Goal: Task Accomplishment & Management: Manage account settings

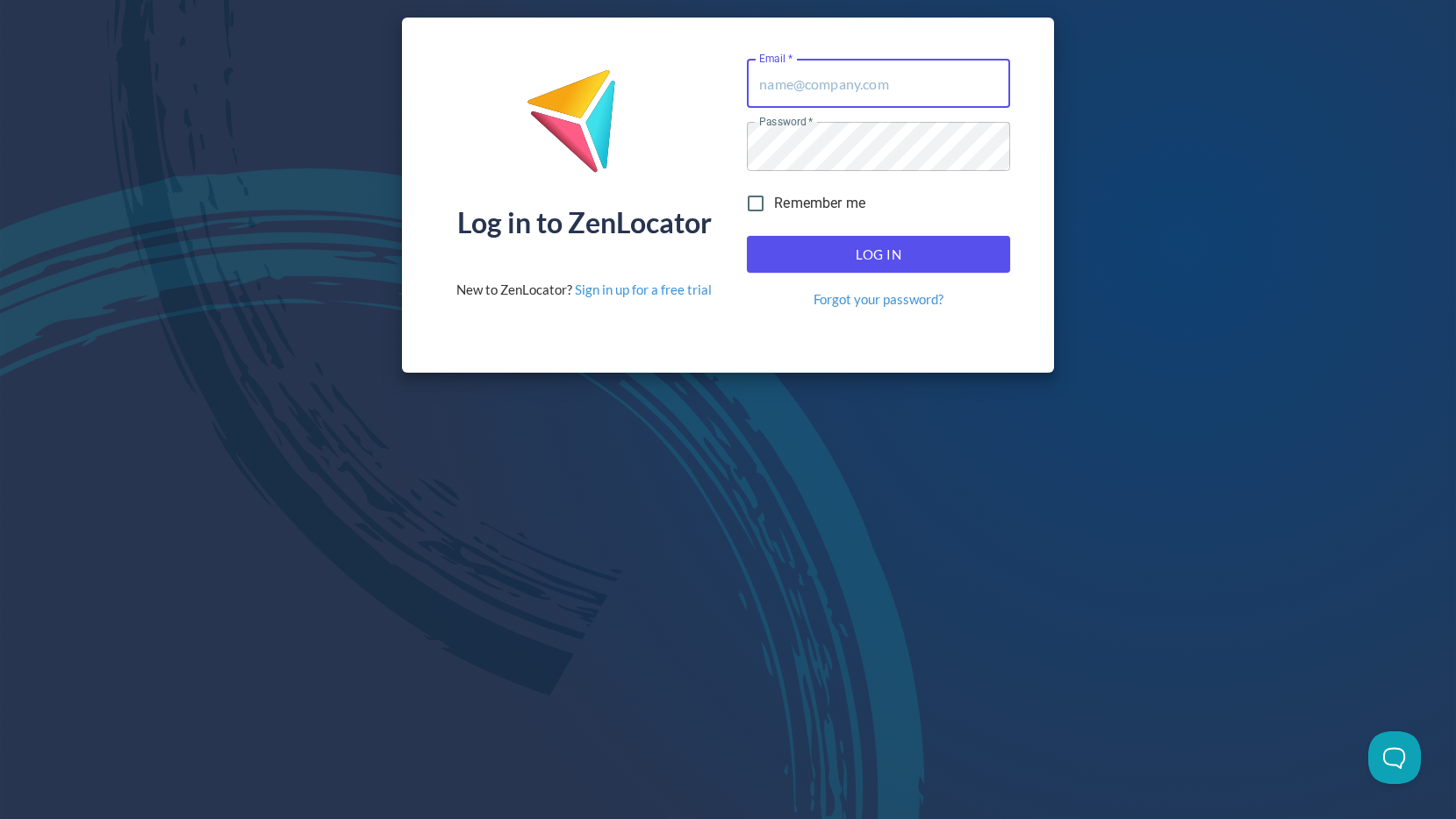
type input "[PERSON_NAME][EMAIL_ADDRESS][PERSON_NAME][DOMAIN_NAME]"
click at [922, 217] on div "Remember me" at bounding box center [878, 203] width 277 height 51
click at [916, 243] on span "Log In" at bounding box center [878, 255] width 225 height 23
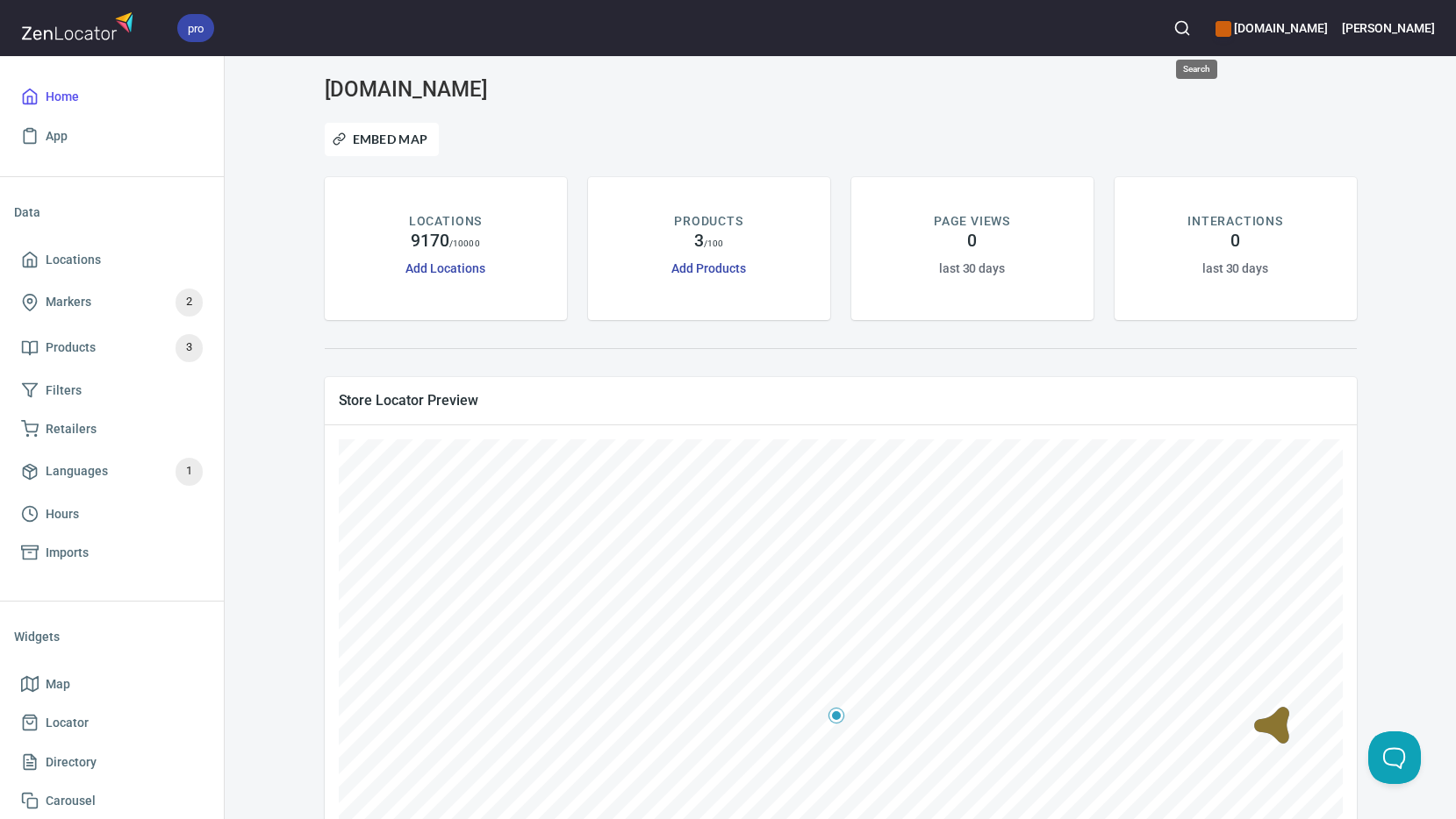
click at [1190, 29] on icon "button" at bounding box center [1182, 29] width 18 height 18
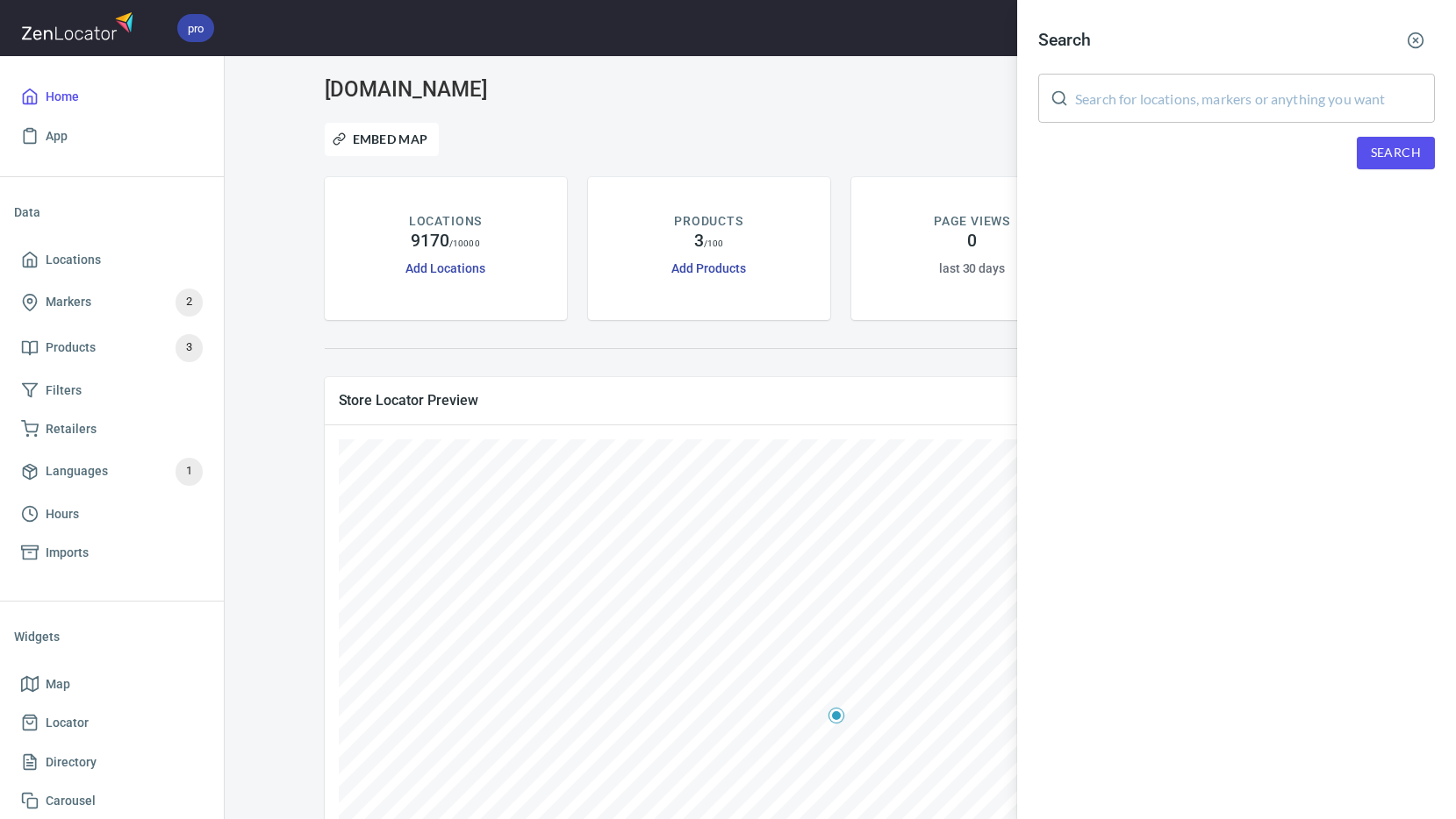
click at [1162, 89] on input "text" at bounding box center [1254, 98] width 359 height 49
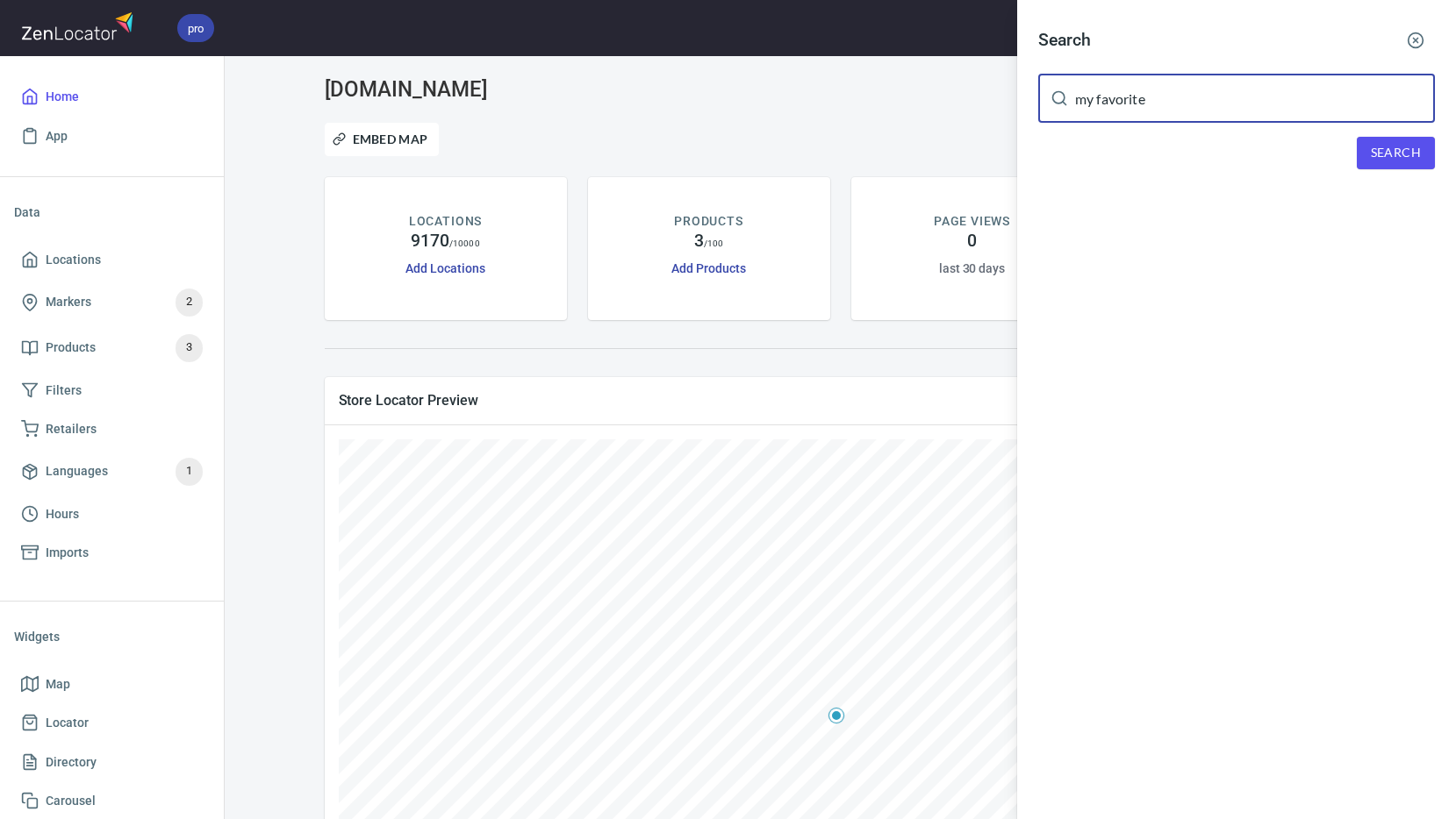
type input "my favorite"
click at [1399, 148] on span "Search" at bounding box center [1395, 152] width 50 height 22
click at [1219, 105] on input "my favorite" at bounding box center [1254, 98] width 359 height 49
type input "my favorite furnishings"
click at [1378, 153] on span "Search" at bounding box center [1395, 152] width 50 height 22
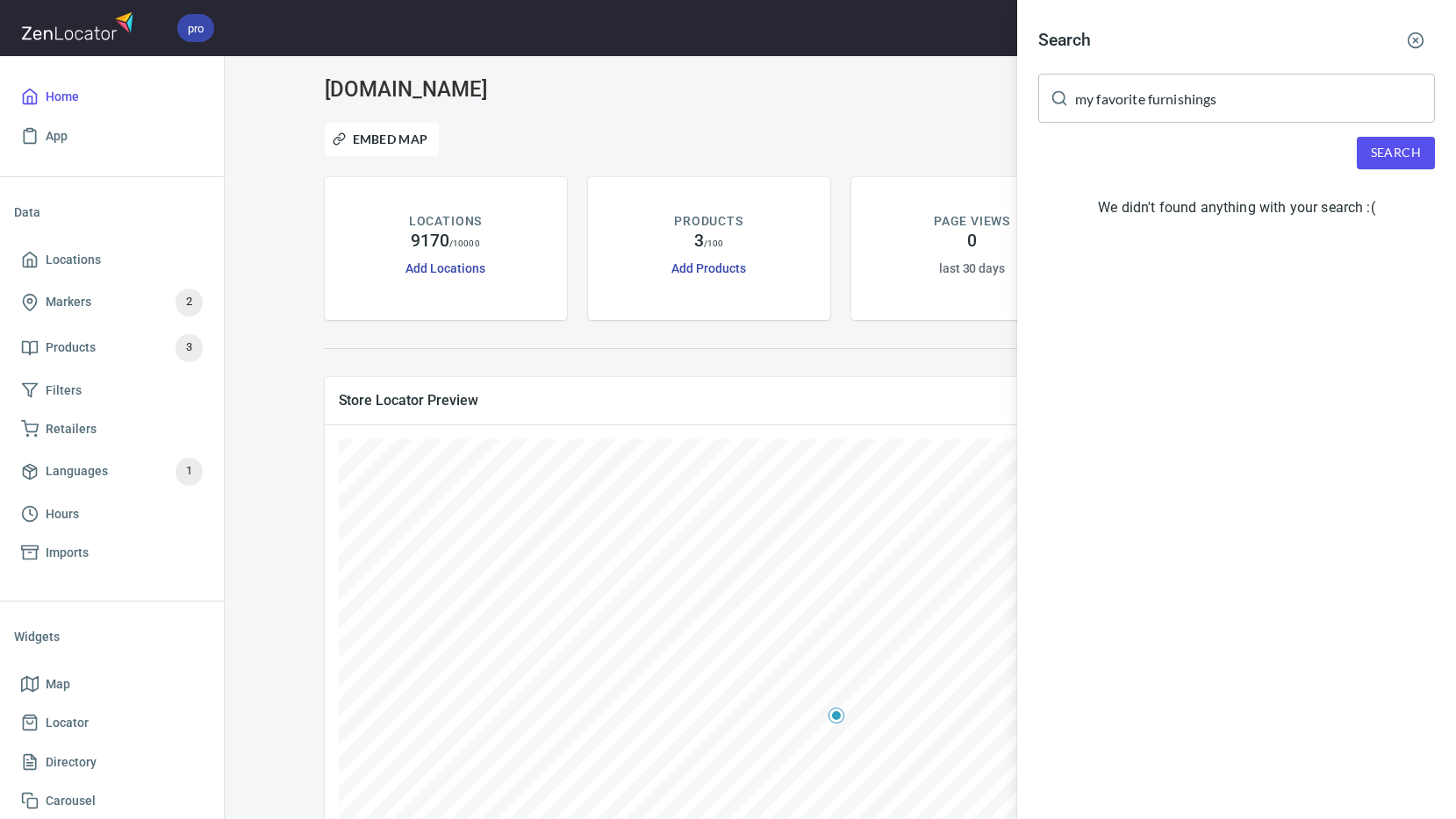
drag, startPoint x: 1292, startPoint y: 102, endPoint x: 1002, endPoint y: 81, distance: 290.8
click at [1003, 82] on div "Search my favorite furnishings ​ Search We didn't found anything with your sear…" at bounding box center [728, 409] width 1456 height 819
click at [59, 263] on div at bounding box center [728, 409] width 1456 height 819
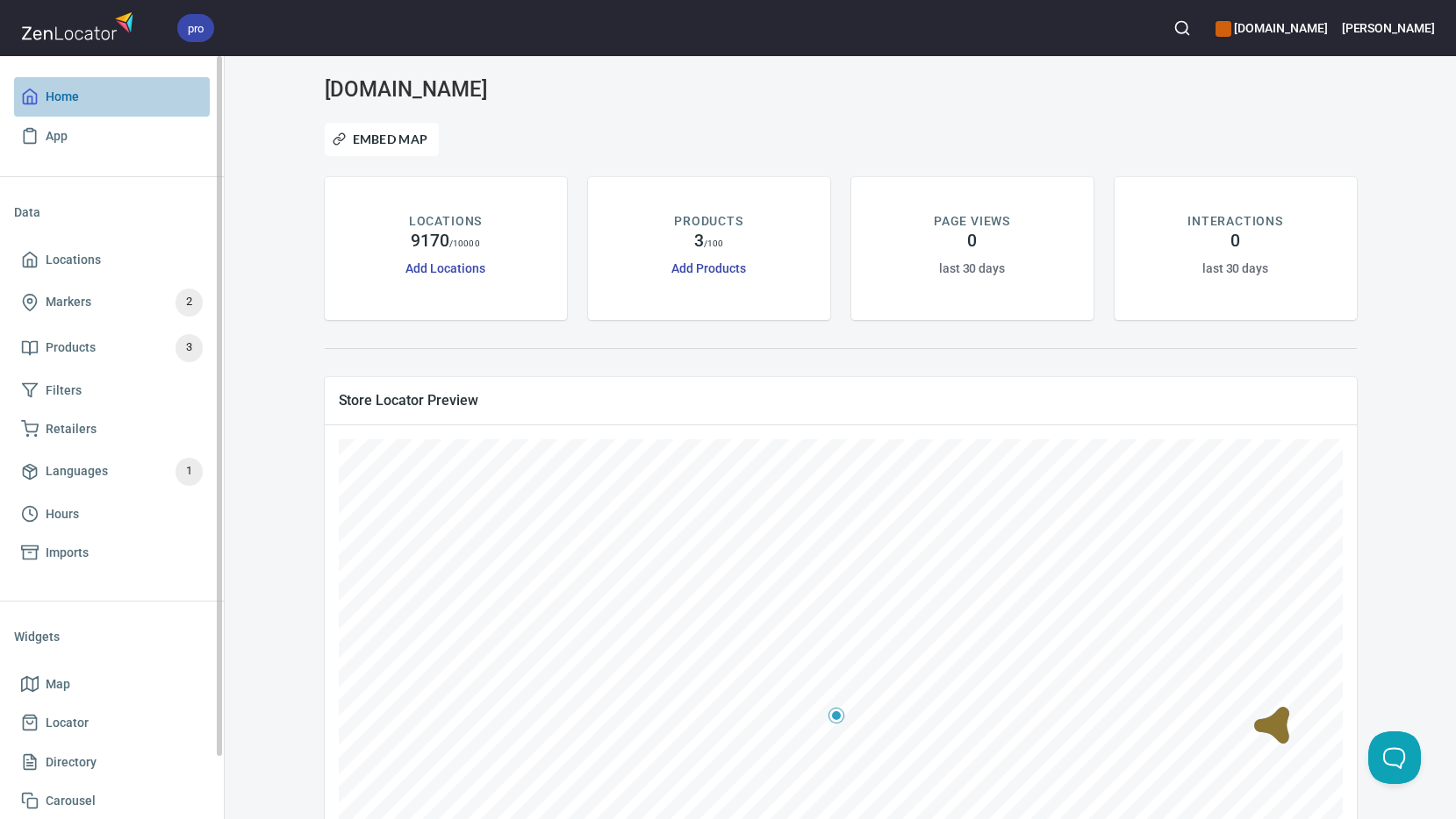
click at [69, 107] on span "Home" at bounding box center [62, 96] width 33 height 22
click at [47, 262] on span "Locations" at bounding box center [73, 259] width 55 height 22
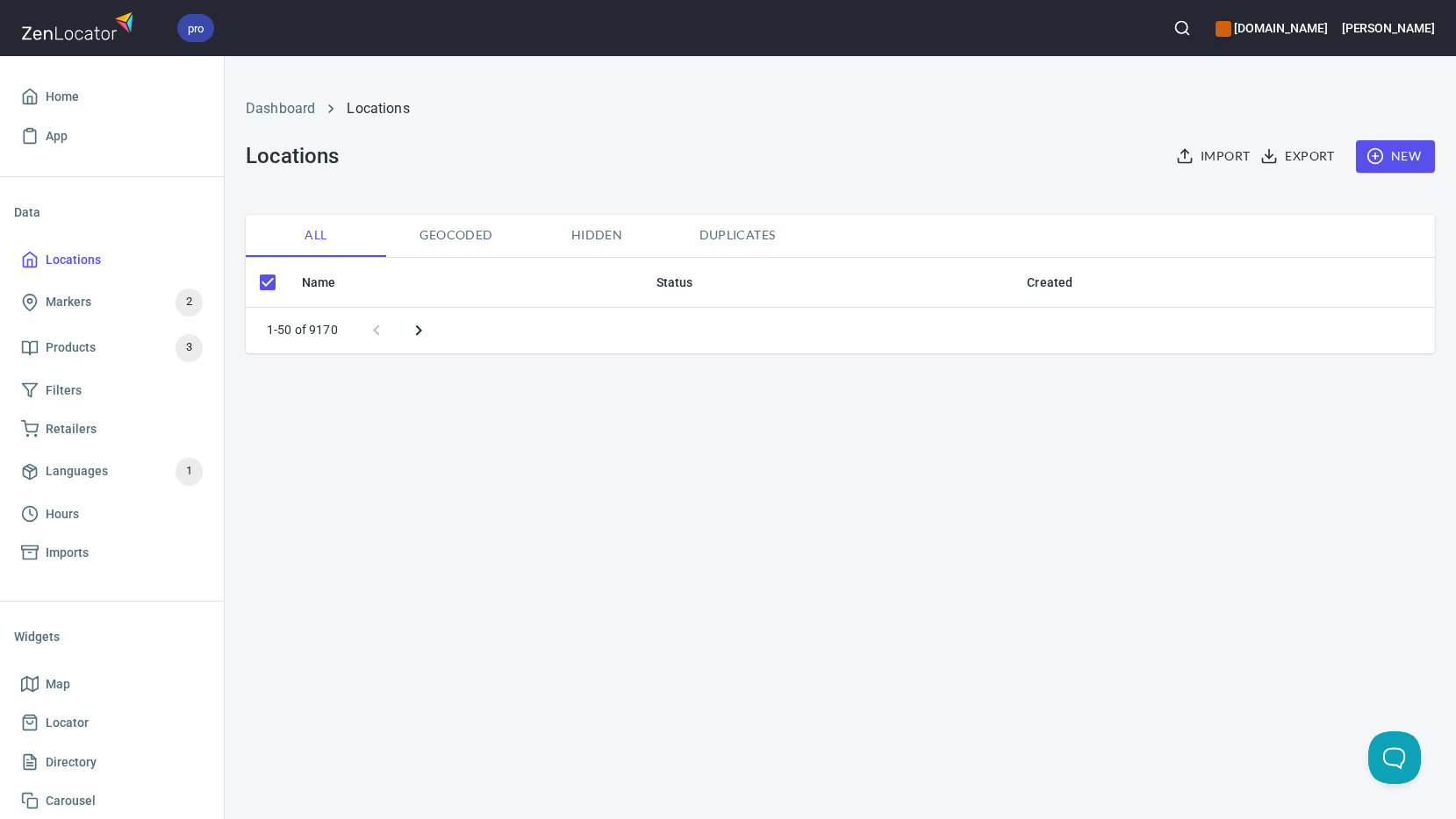
checkbox input "false"
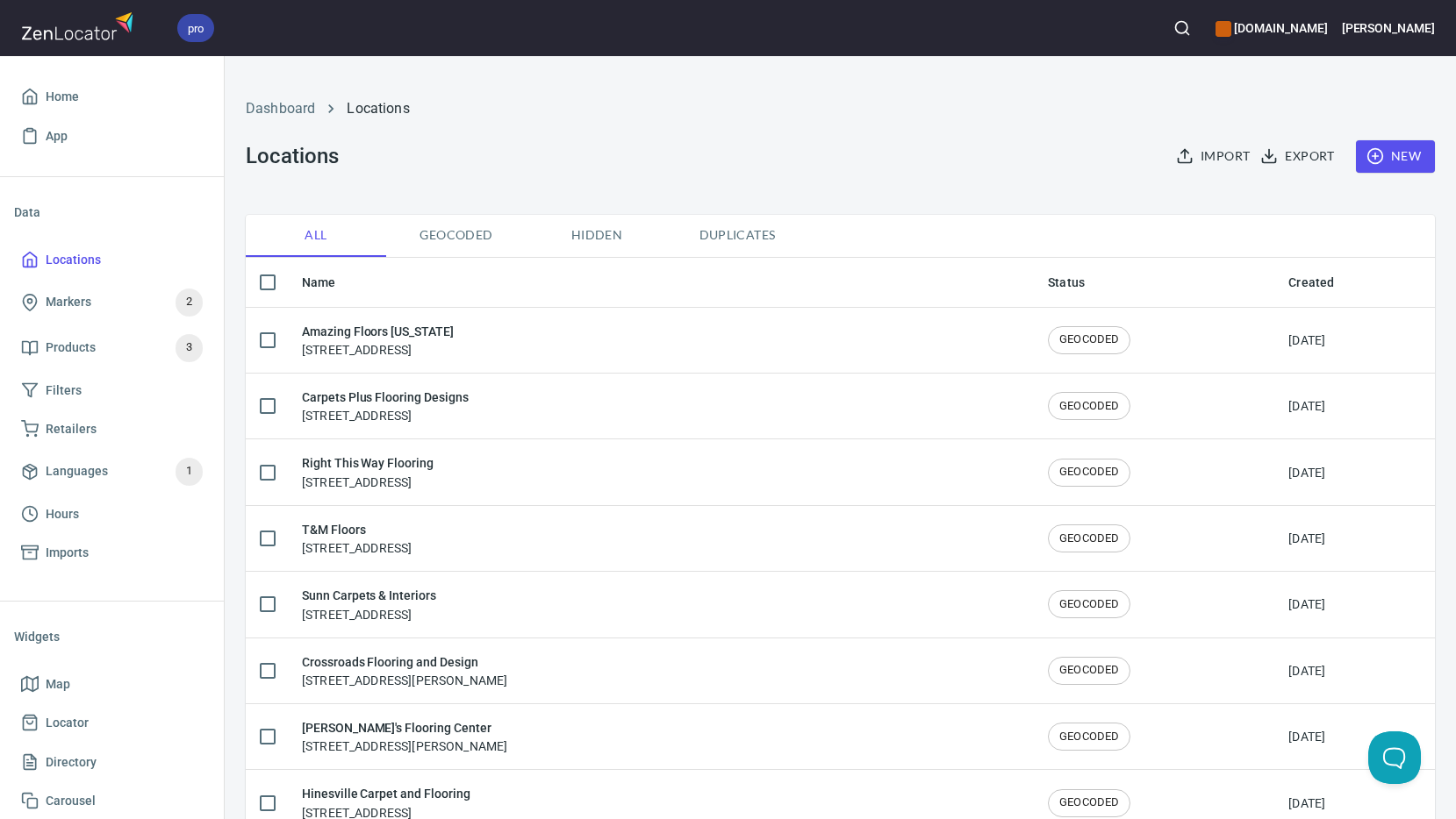
click at [1372, 156] on span "New" at bounding box center [1394, 156] width 51 height 22
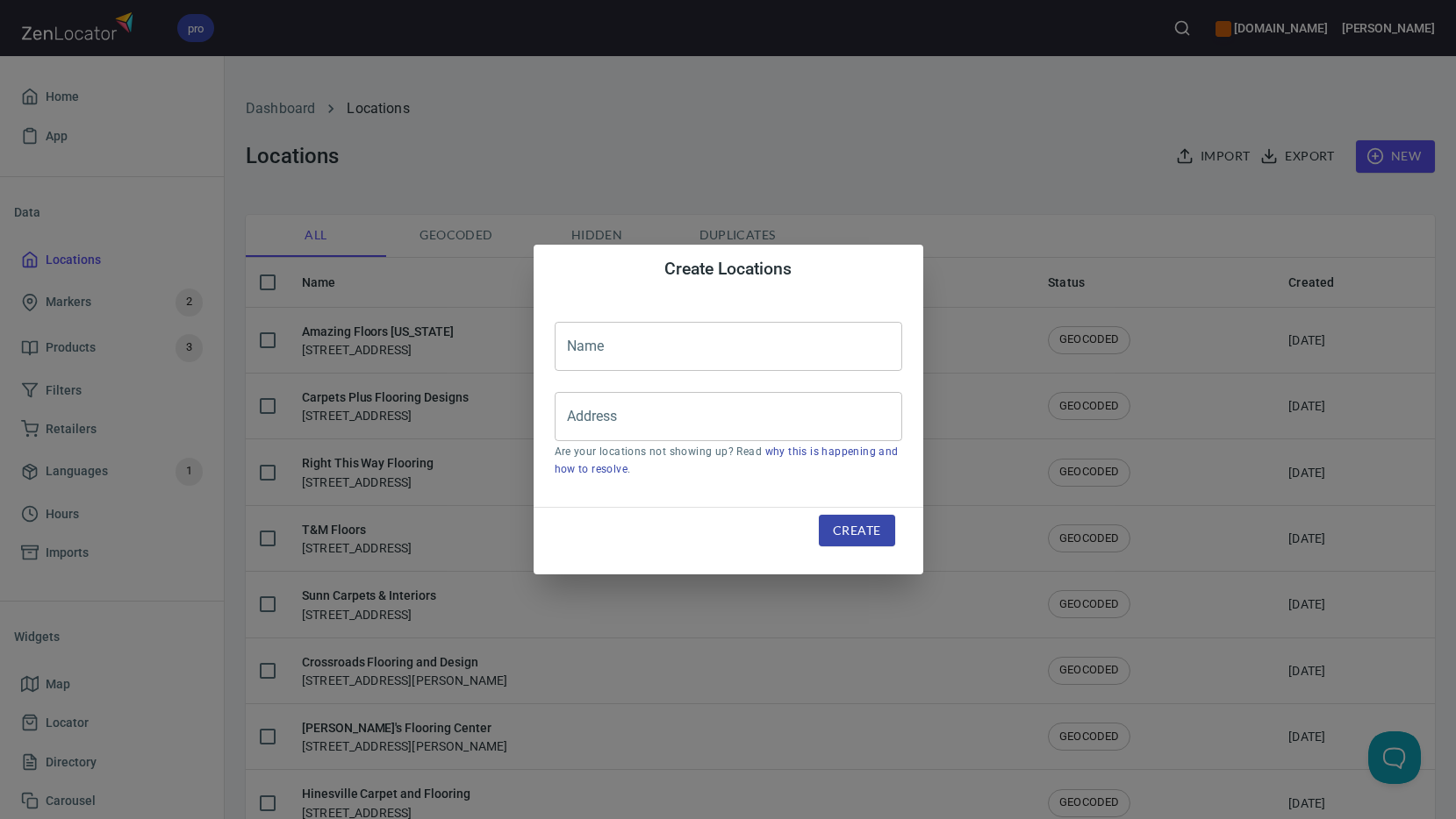
click at [612, 351] on input "text" at bounding box center [728, 346] width 348 height 49
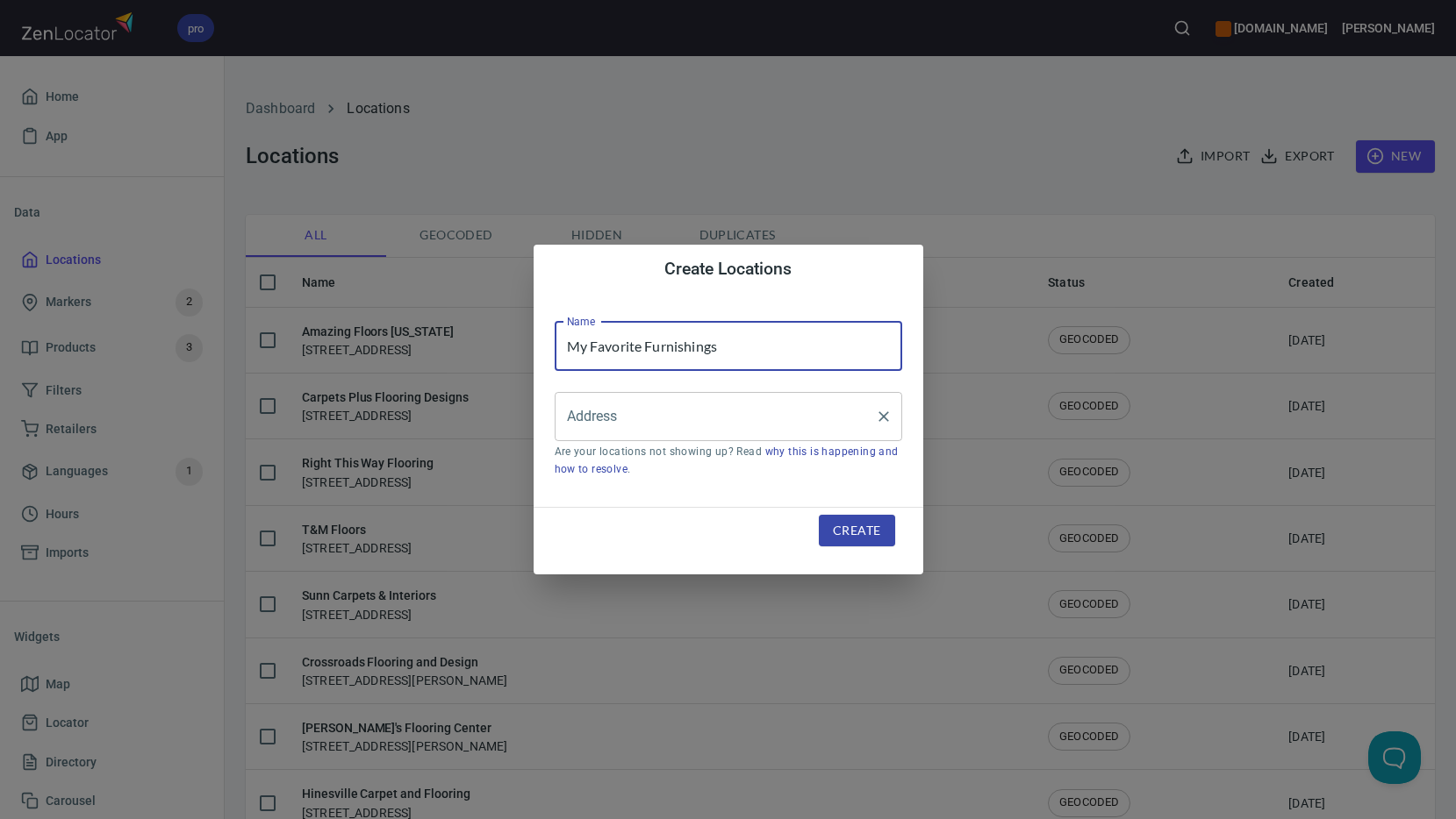
type input "My Favorite Furnishings"
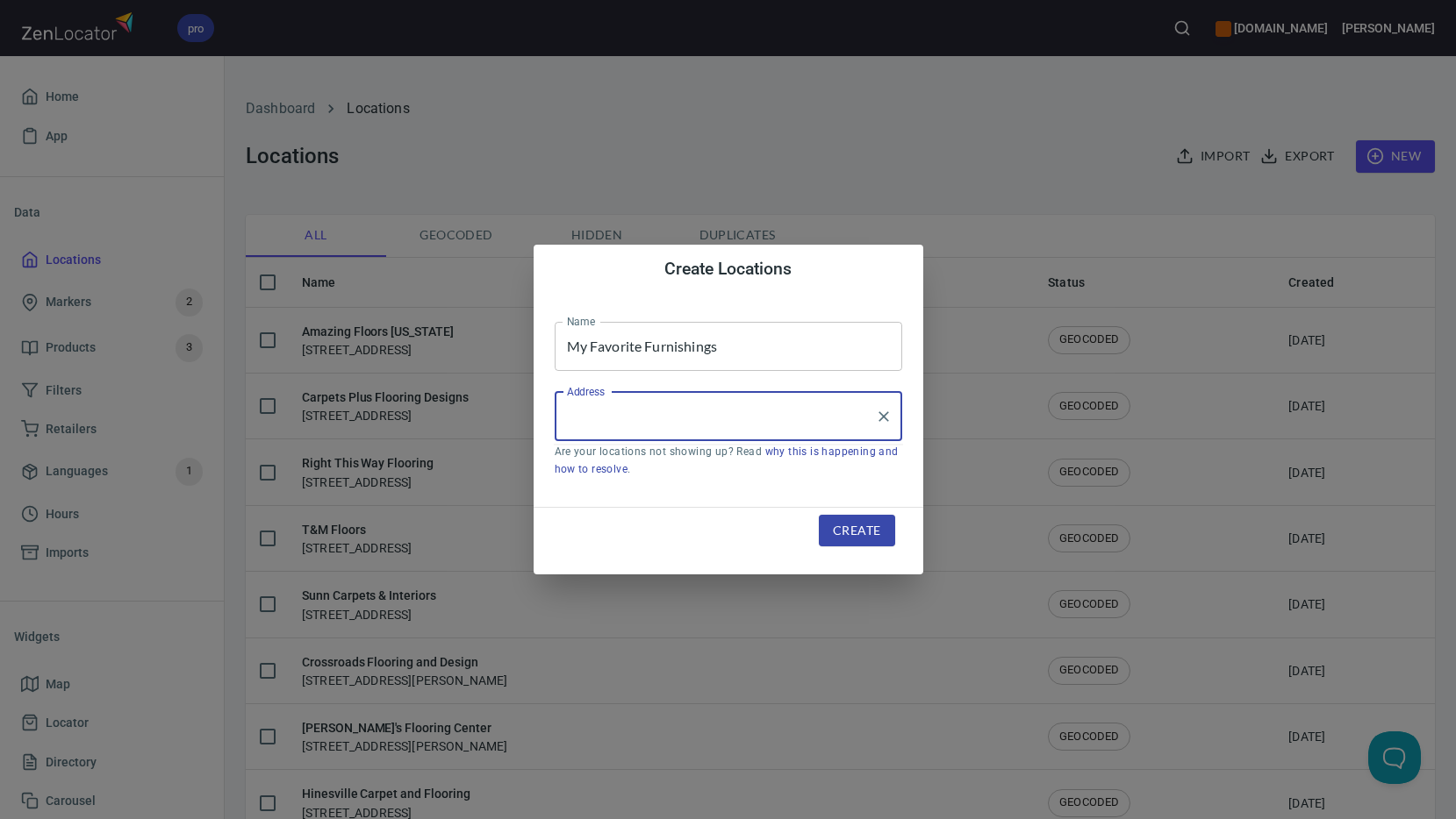
click at [617, 418] on input "Address" at bounding box center [715, 416] width 305 height 33
type input "[STREET_ADDRESS][PERSON_NAME]"
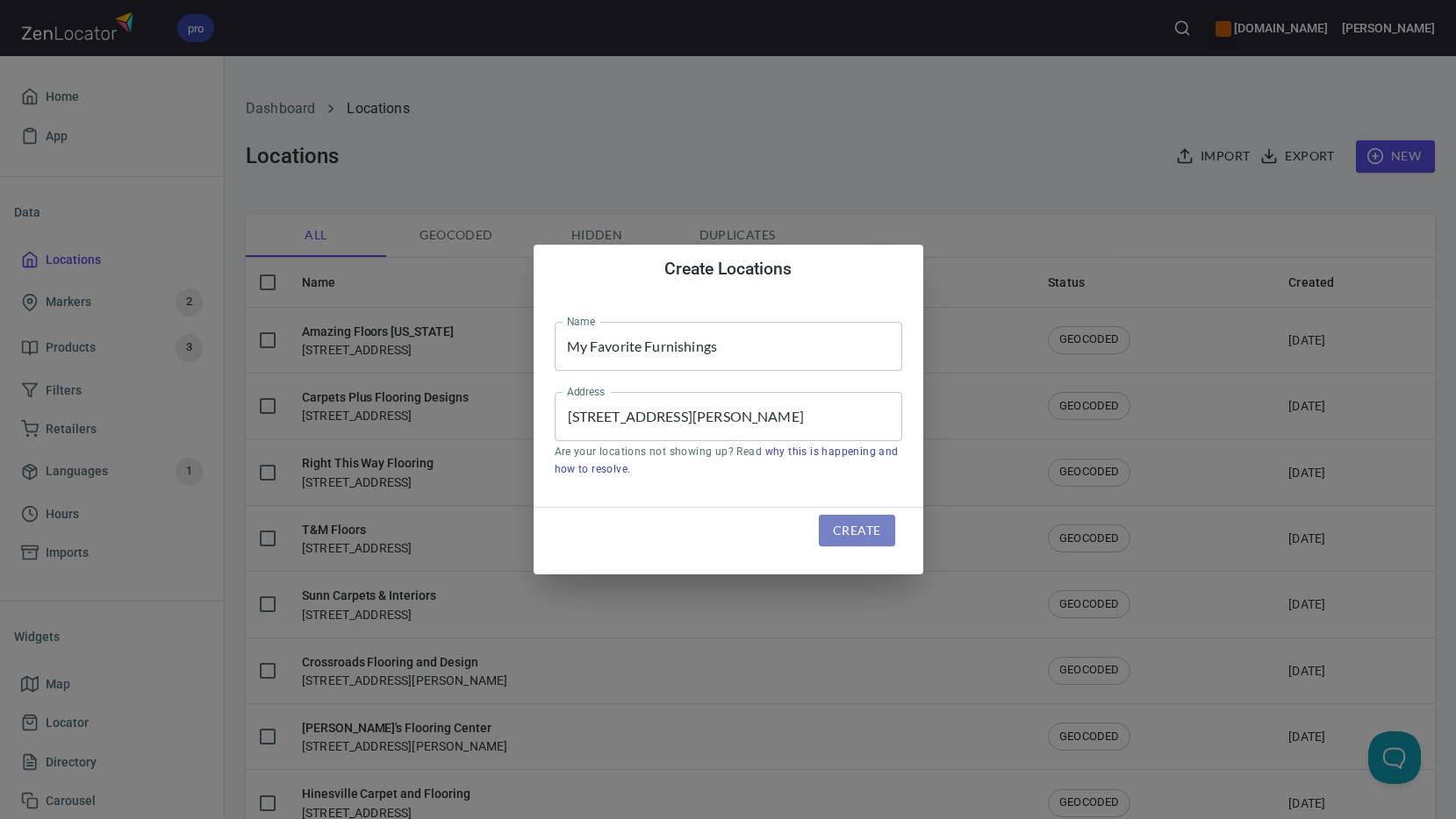
click at [845, 530] on span "Create" at bounding box center [856, 531] width 47 height 22
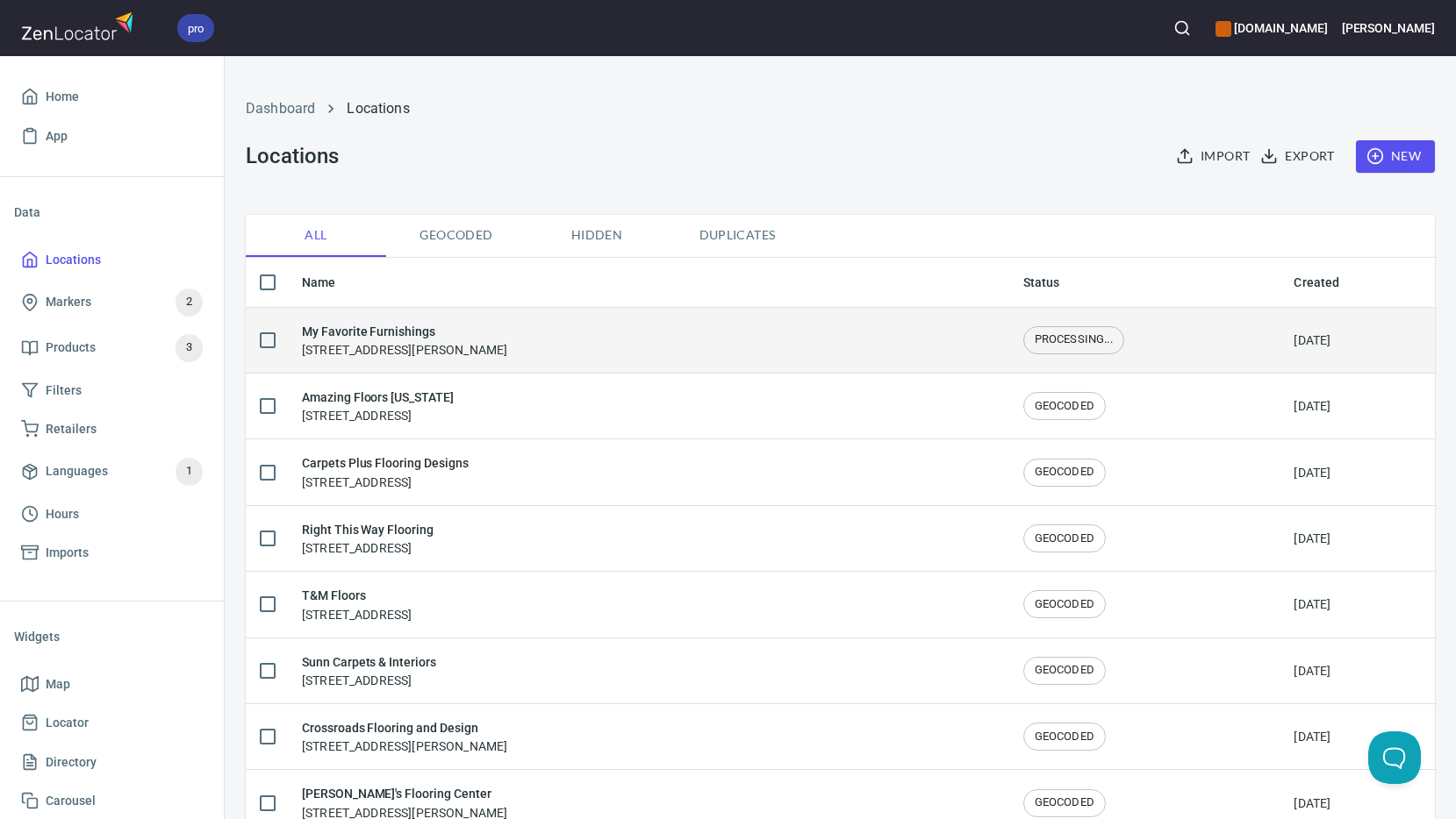
click at [361, 331] on h6 "My Favorite Furnishings" at bounding box center [405, 332] width 205 height 20
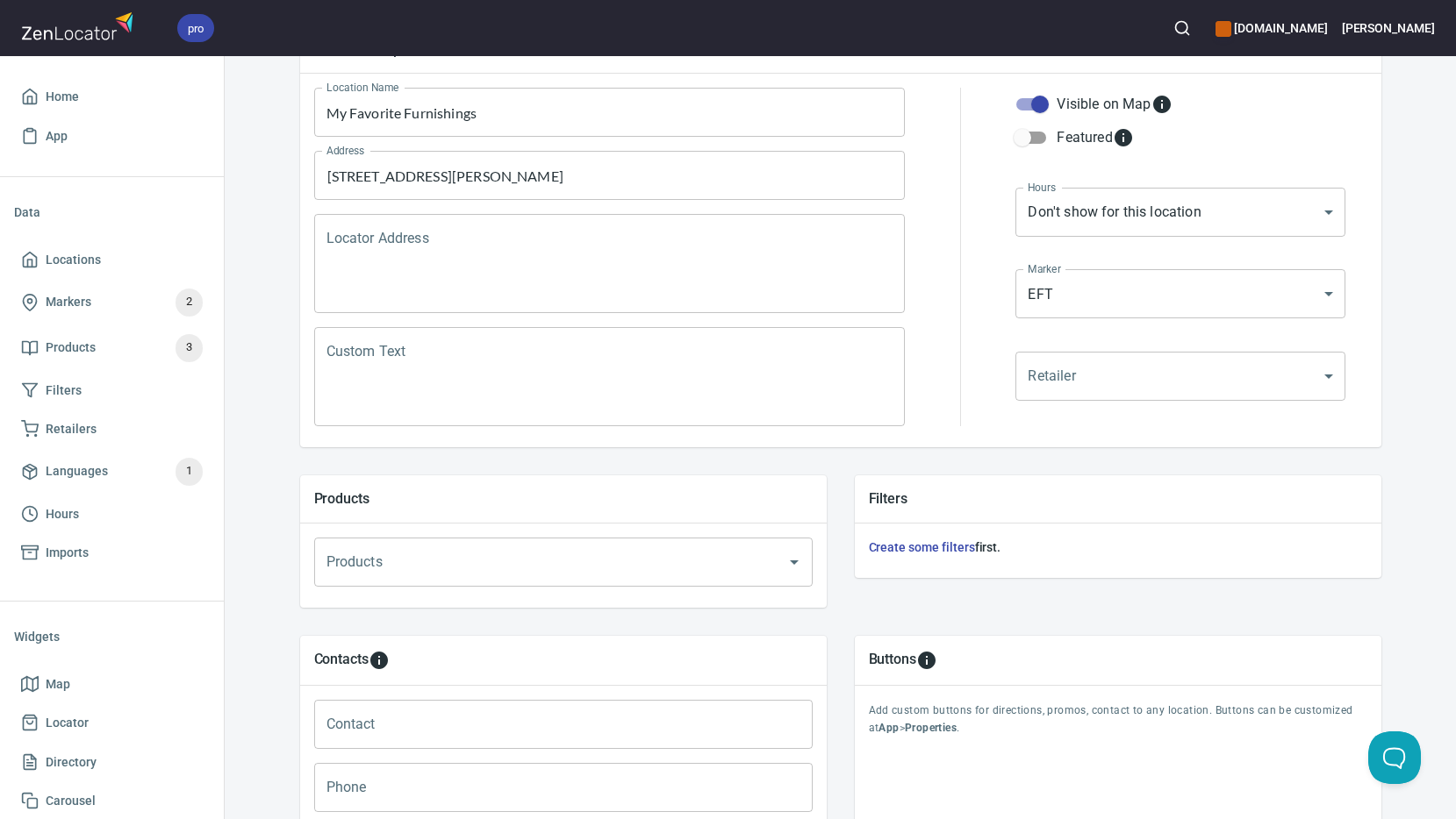
scroll to position [516, 0]
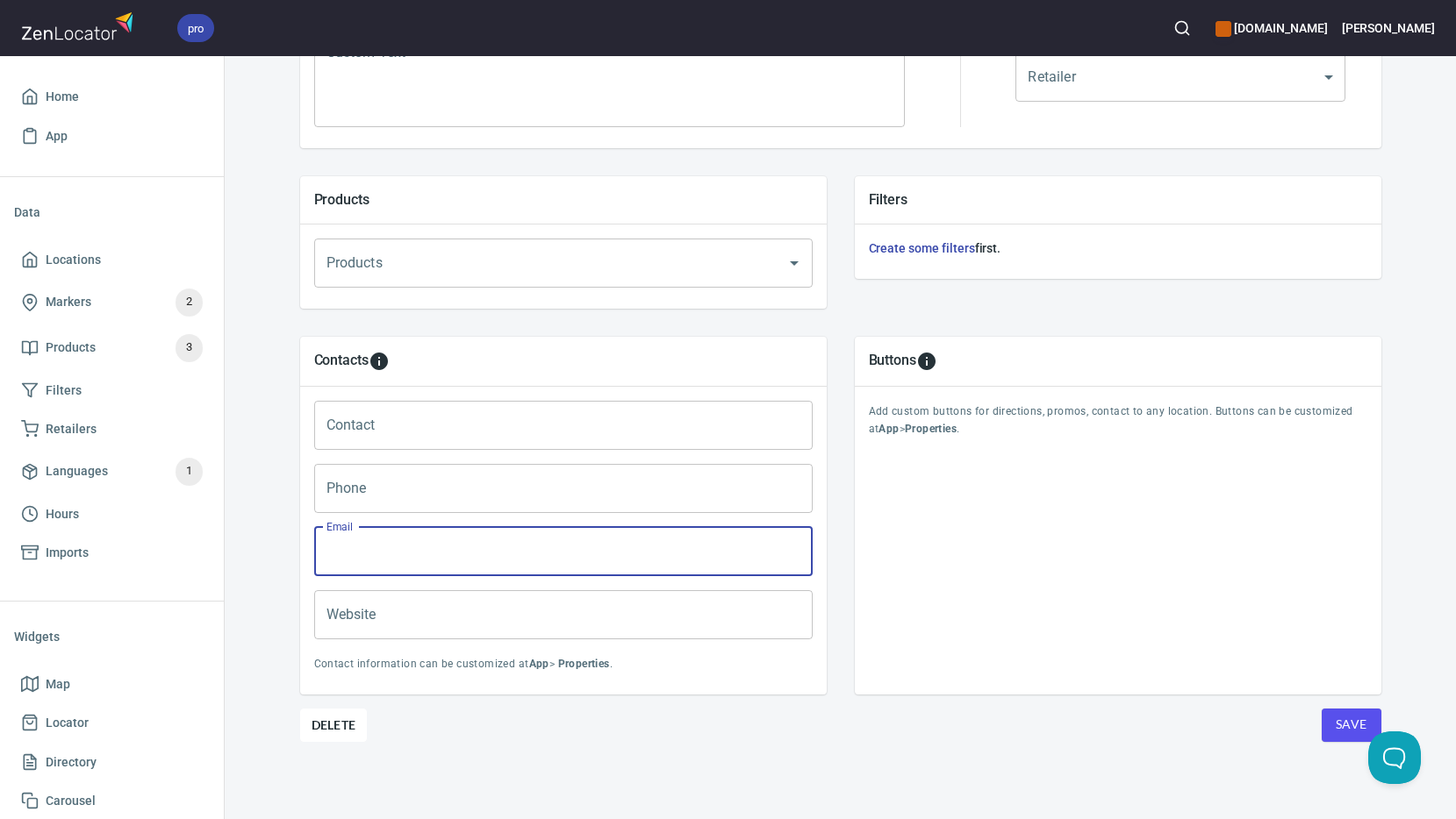
click at [391, 545] on input "Email" at bounding box center [563, 551] width 498 height 49
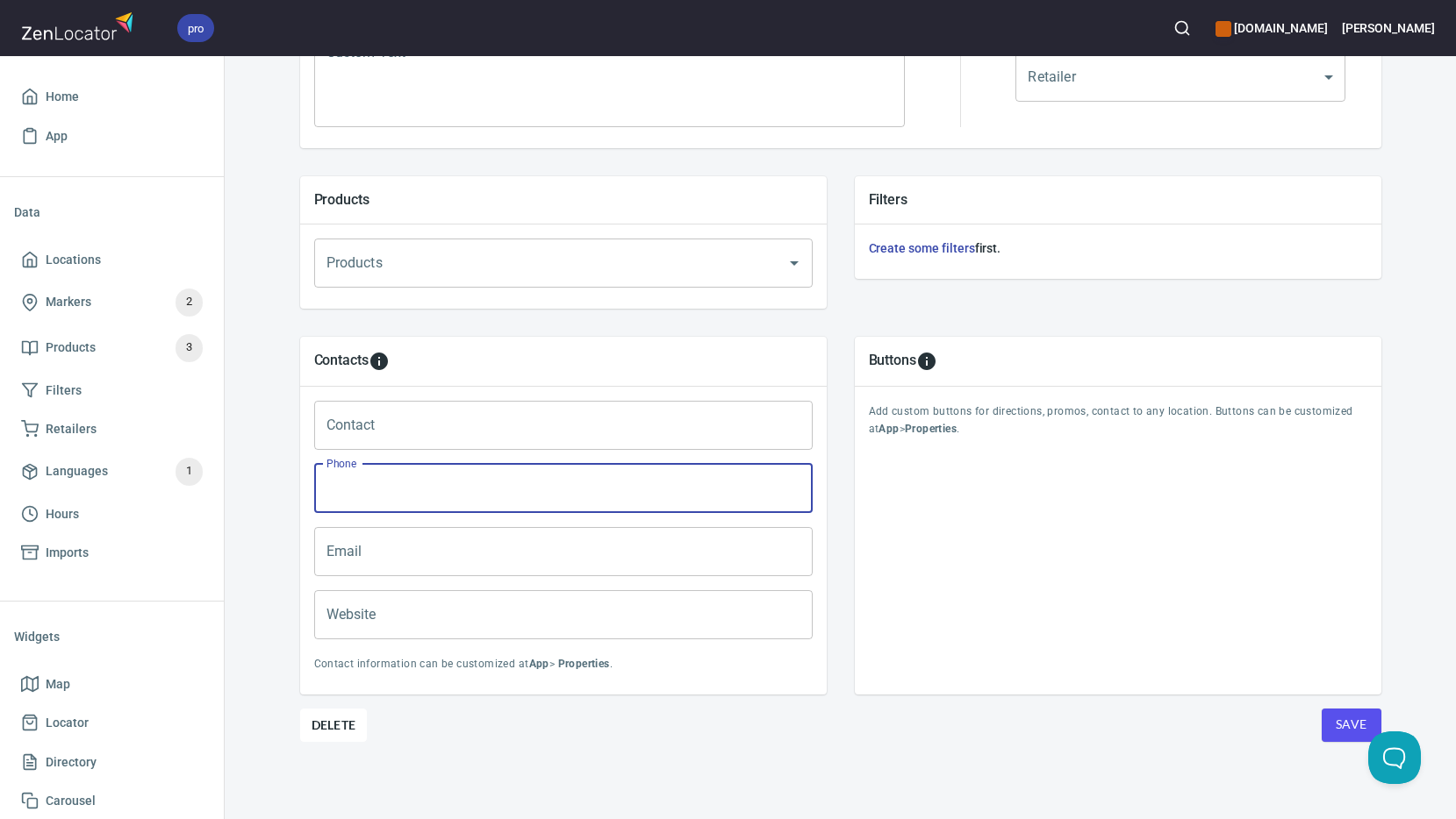
click at [374, 487] on input "Phone" at bounding box center [563, 488] width 498 height 49
type input "[PHONE_NUMBER]"
click at [1337, 723] on span "Save" at bounding box center [1351, 725] width 31 height 22
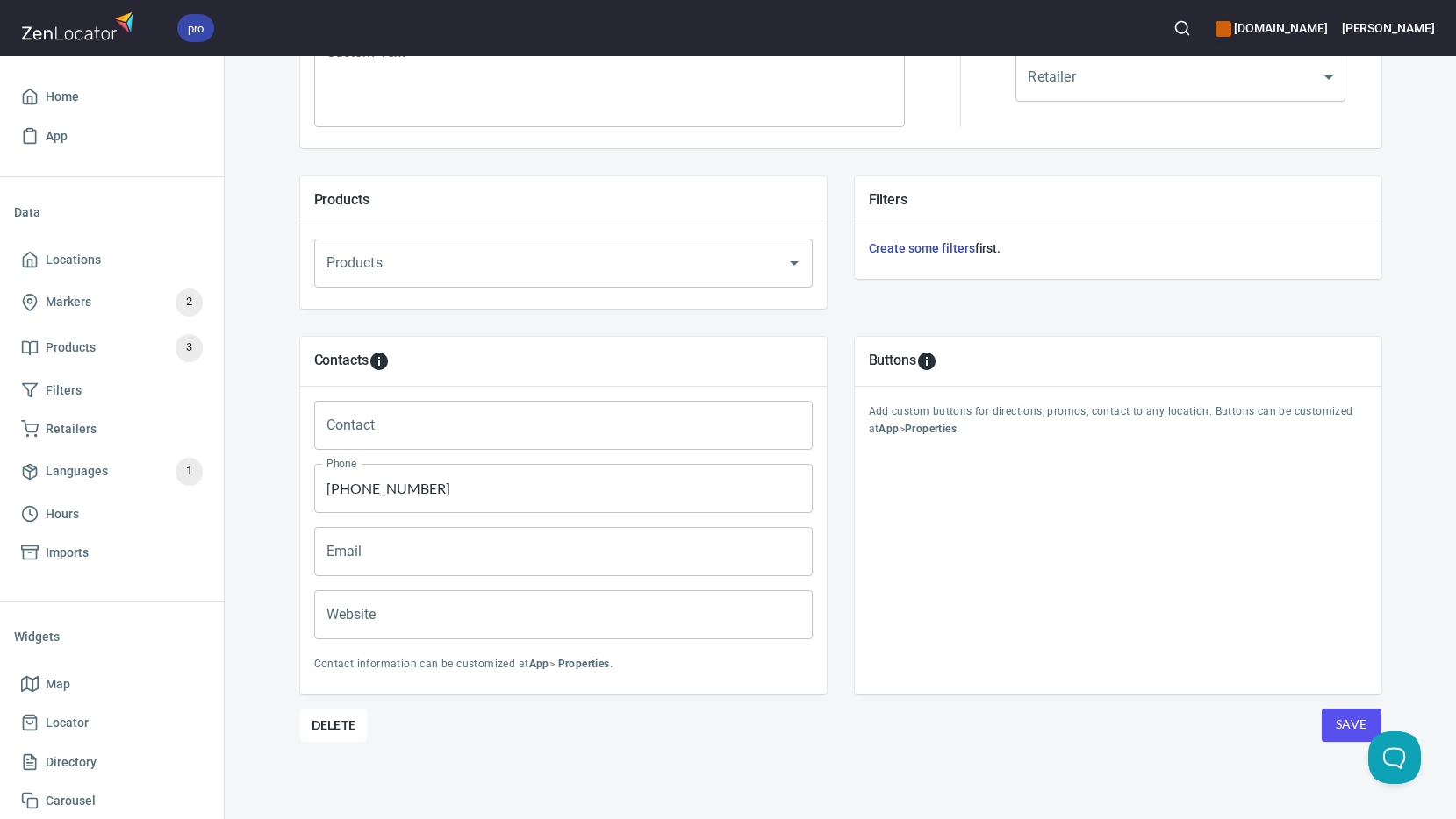
click at [409, 548] on input "Email" at bounding box center [563, 551] width 498 height 49
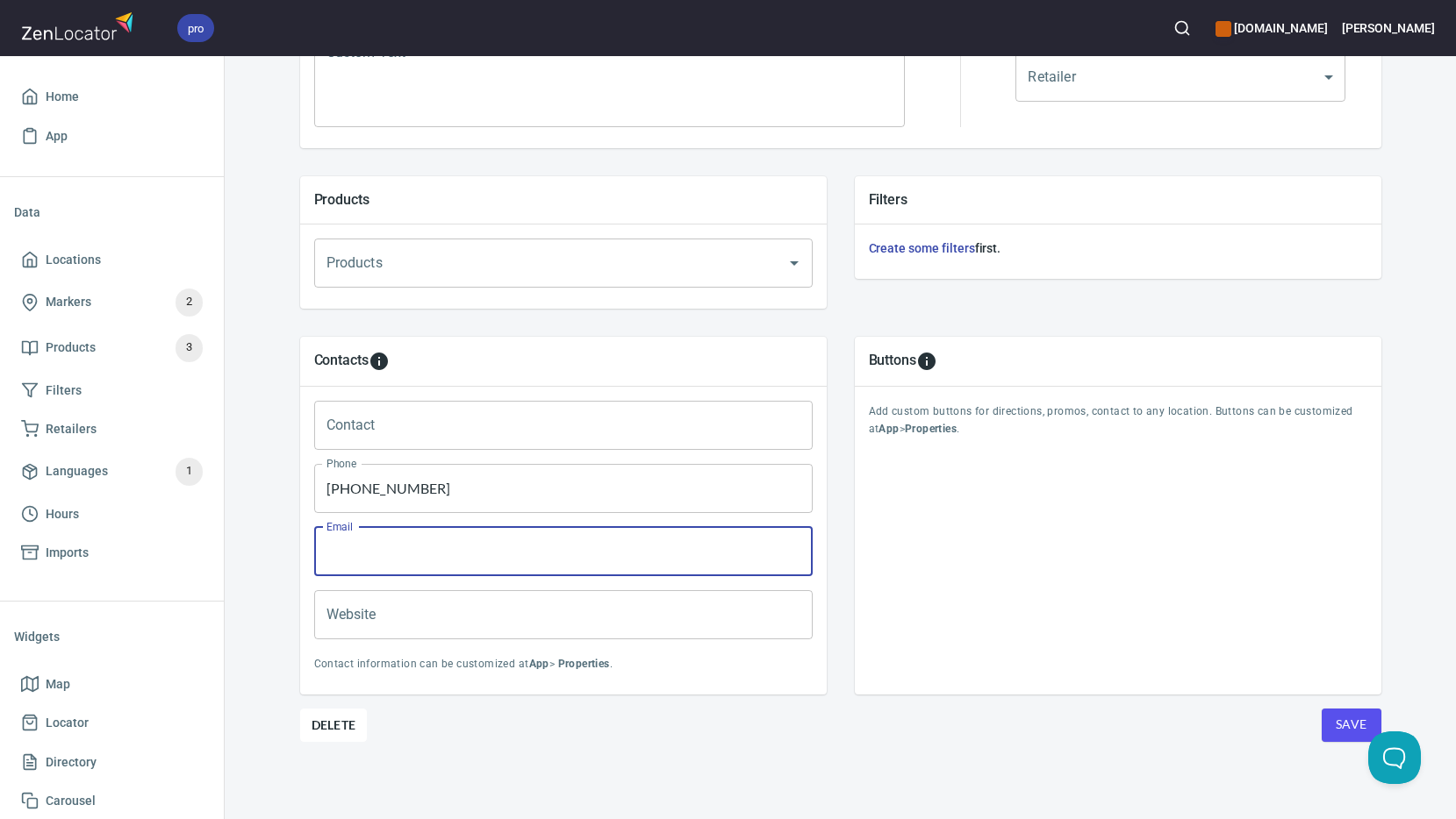
paste input "[URL][DOMAIN_NAME]"
type input "[URL][DOMAIN_NAME]"
drag, startPoint x: 588, startPoint y: 546, endPoint x: 224, endPoint y: 513, distance: 365.5
click at [224, 513] on div "pro [DOMAIN_NAME] [PERSON_NAME] Home App Data Locations Markers 2 Products 3 Fi…" at bounding box center [728, 409] width 1456 height 819
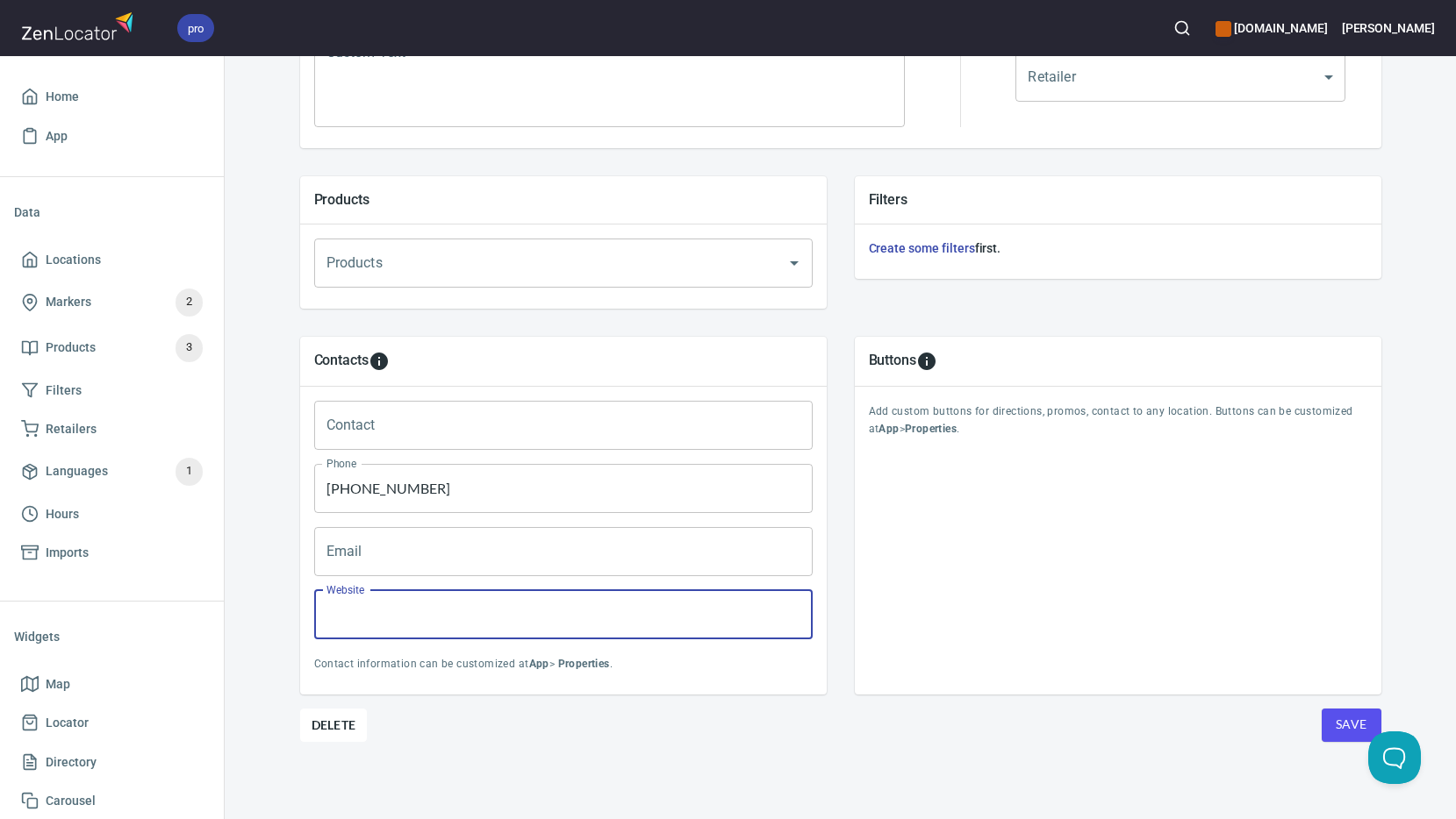
click at [404, 596] on input "Website" at bounding box center [563, 614] width 498 height 49
paste input "[URL][DOMAIN_NAME]"
type input "[URL][DOMAIN_NAME]"
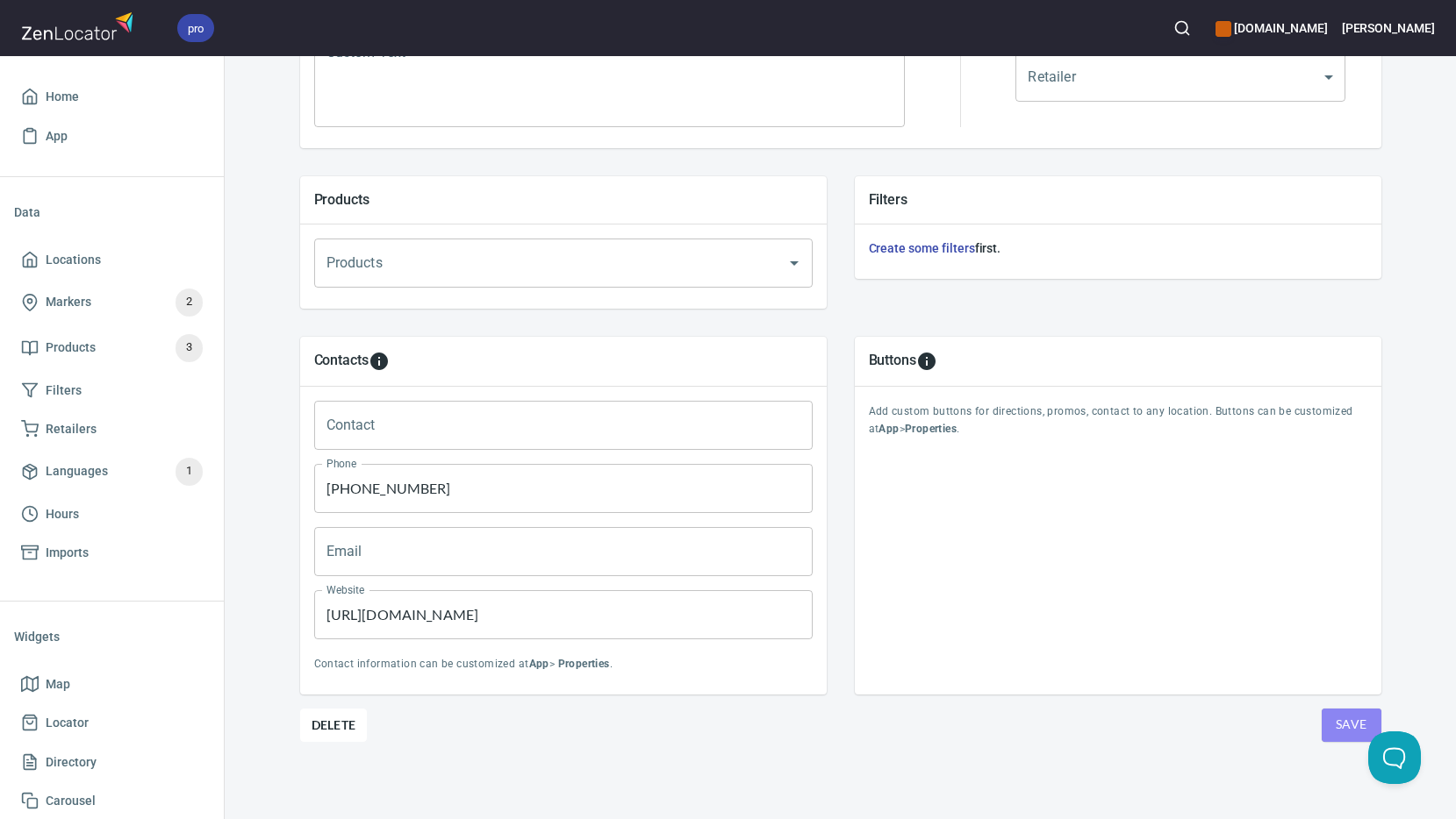
click at [1337, 721] on span "Save" at bounding box center [1351, 725] width 31 height 22
click at [1342, 717] on span "Save" at bounding box center [1351, 725] width 31 height 22
click at [1349, 724] on span "Save" at bounding box center [1351, 725] width 31 height 22
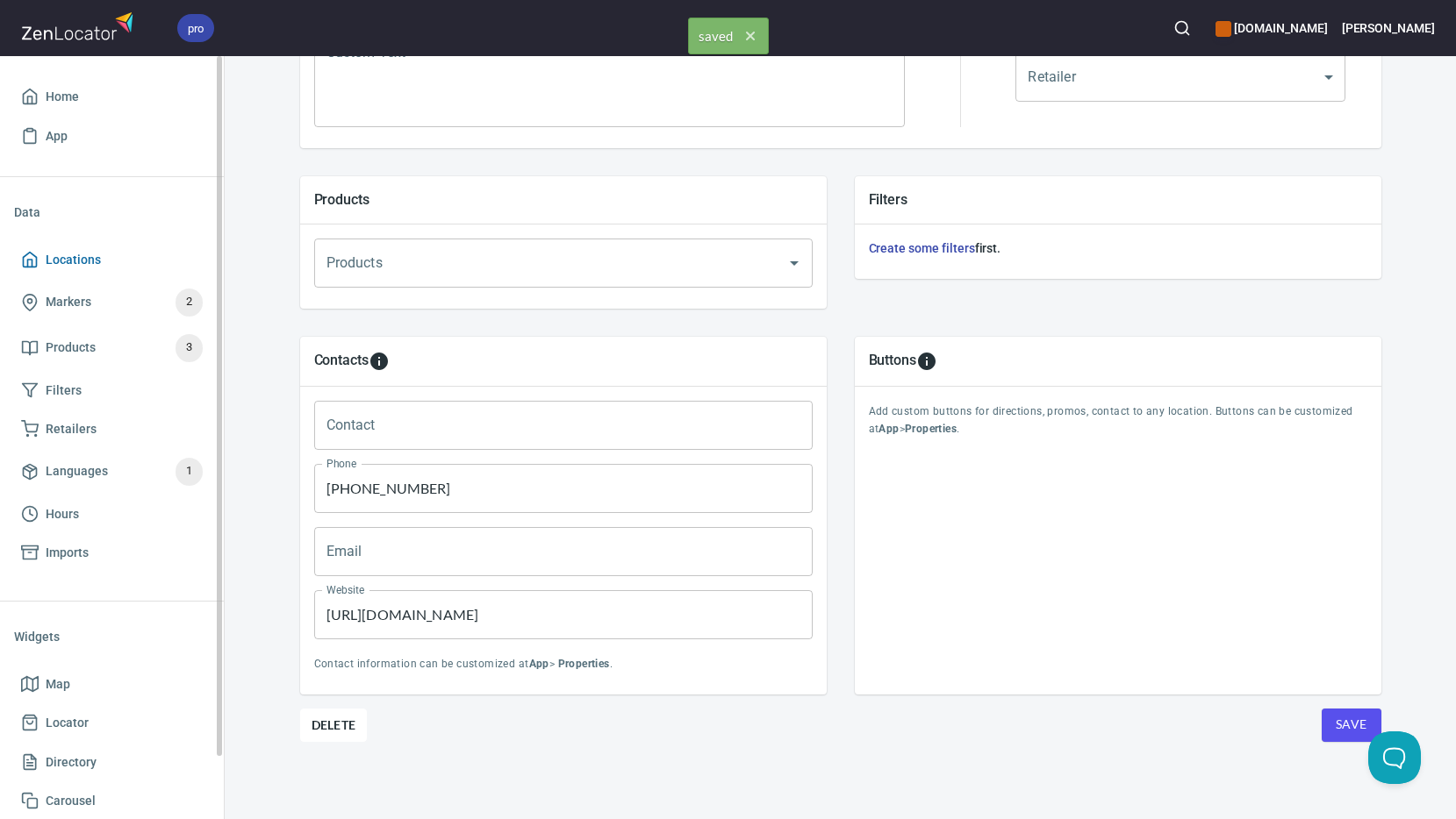
click at [80, 256] on span "Locations" at bounding box center [73, 259] width 55 height 22
